Goal: Transaction & Acquisition: Purchase product/service

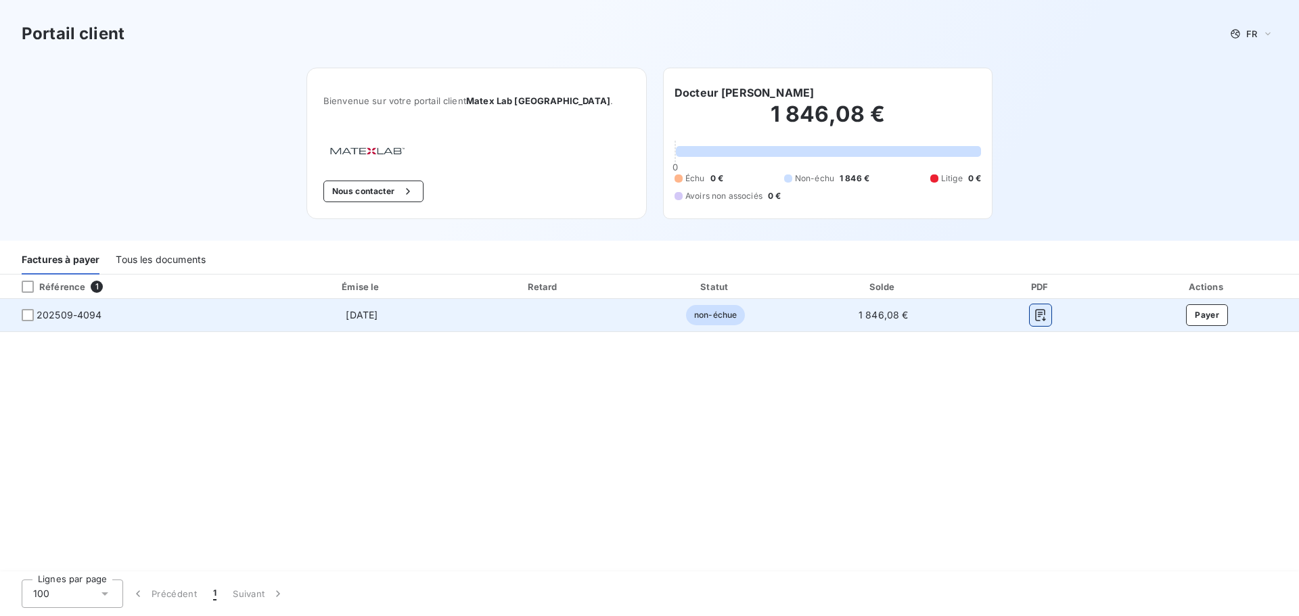
click at [1039, 312] on icon "button" at bounding box center [1041, 315] width 10 height 12
click at [1212, 312] on button "Payer" at bounding box center [1207, 315] width 42 height 22
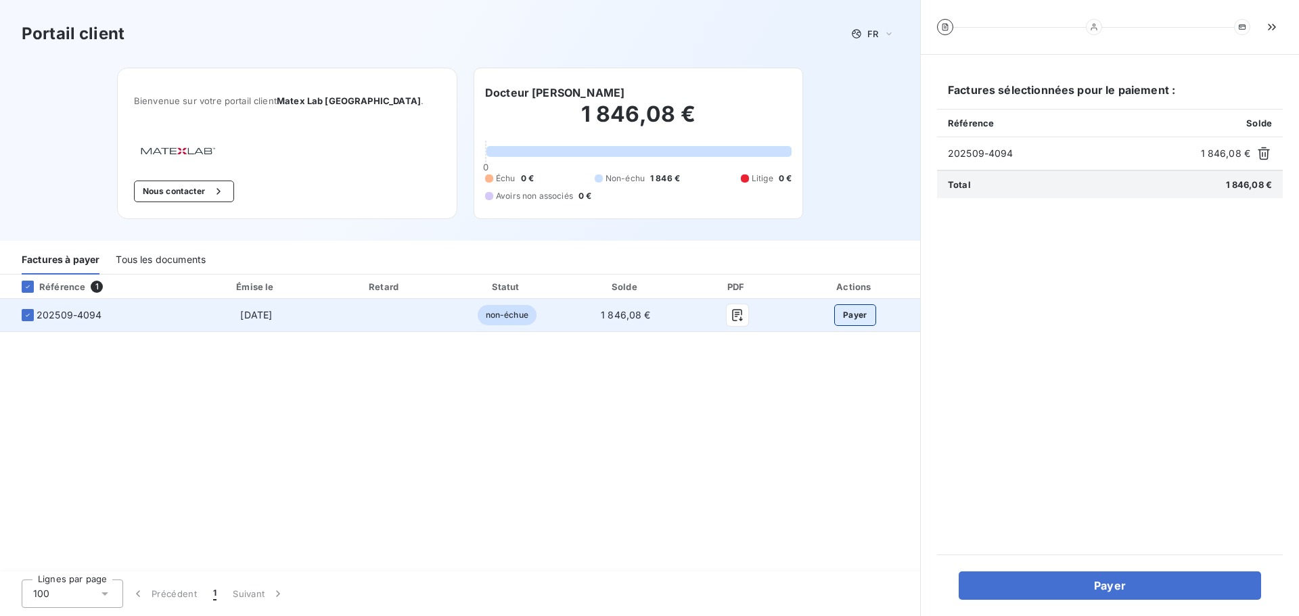
click at [862, 319] on button "Payer" at bounding box center [855, 315] width 42 height 22
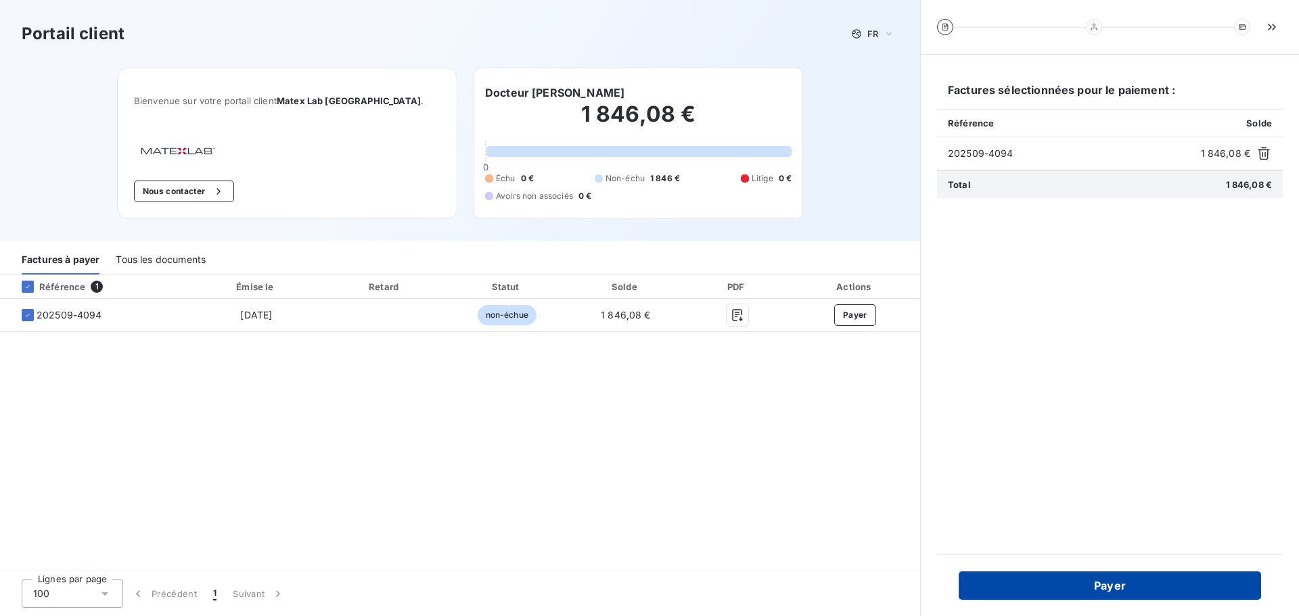
click at [1097, 576] on button "Payer" at bounding box center [1110, 586] width 302 height 28
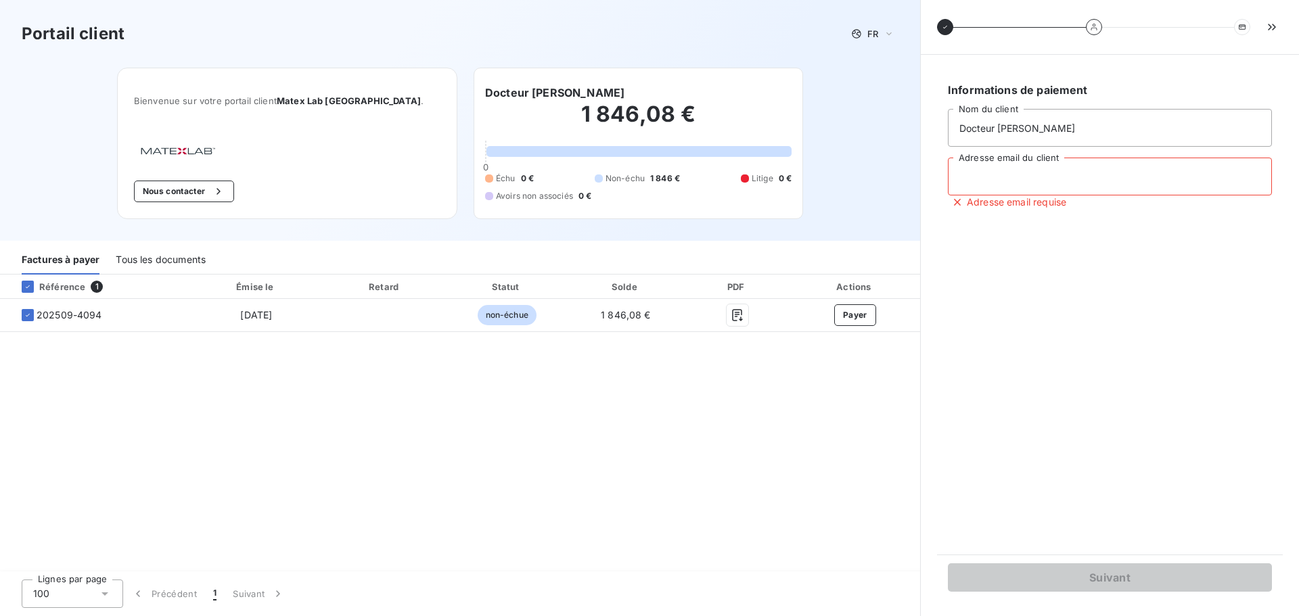
click at [976, 177] on input "Adresse email du client" at bounding box center [1110, 177] width 324 height 38
type input "[EMAIL_ADDRESS][PERSON_NAME][DOMAIN_NAME]"
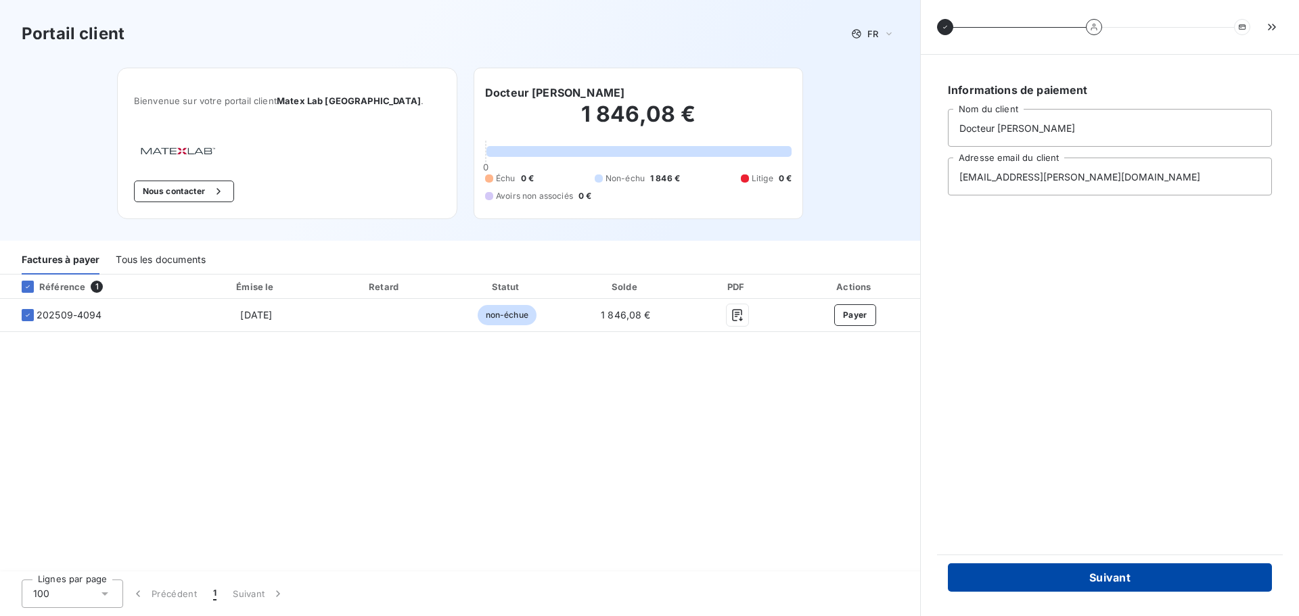
click at [1112, 576] on button "Suivant" at bounding box center [1110, 578] width 324 height 28
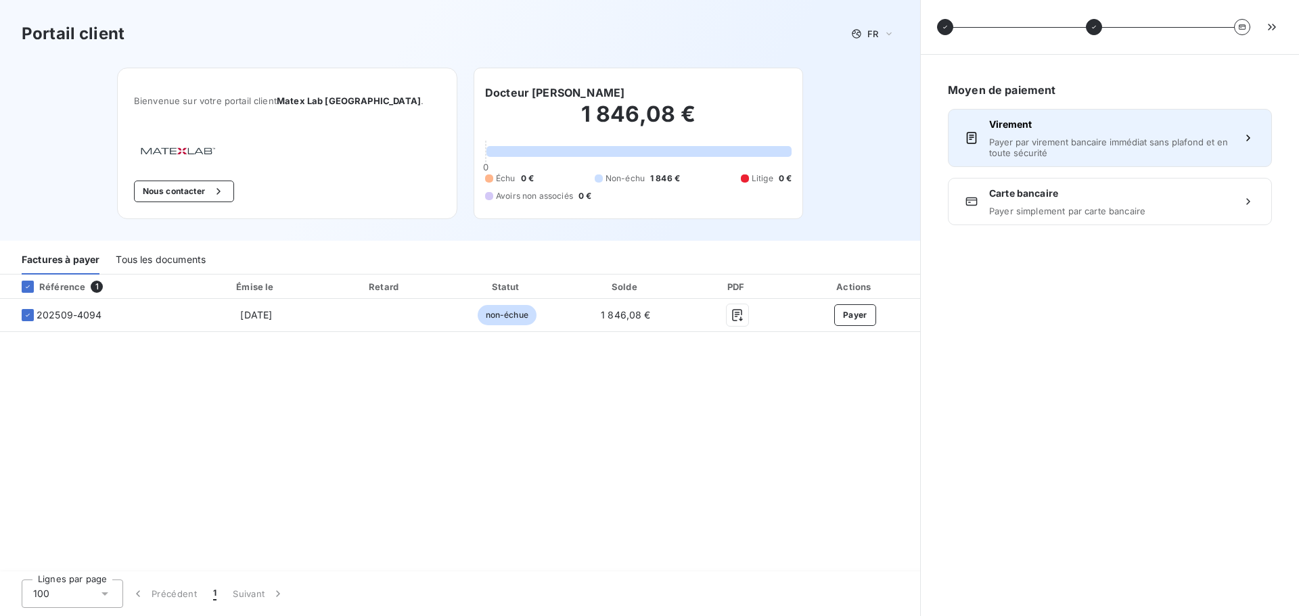
click at [1006, 135] on div "Virement Payer par virement bancaire immédiat sans plafond et en toute sécurité" at bounding box center [1110, 138] width 242 height 41
